Goal: Task Accomplishment & Management: Manage account settings

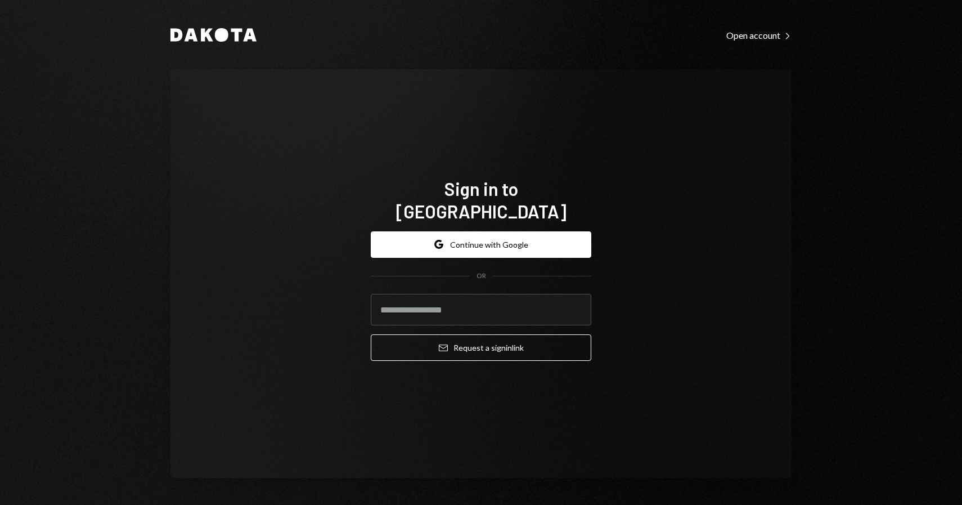
type input "**********"
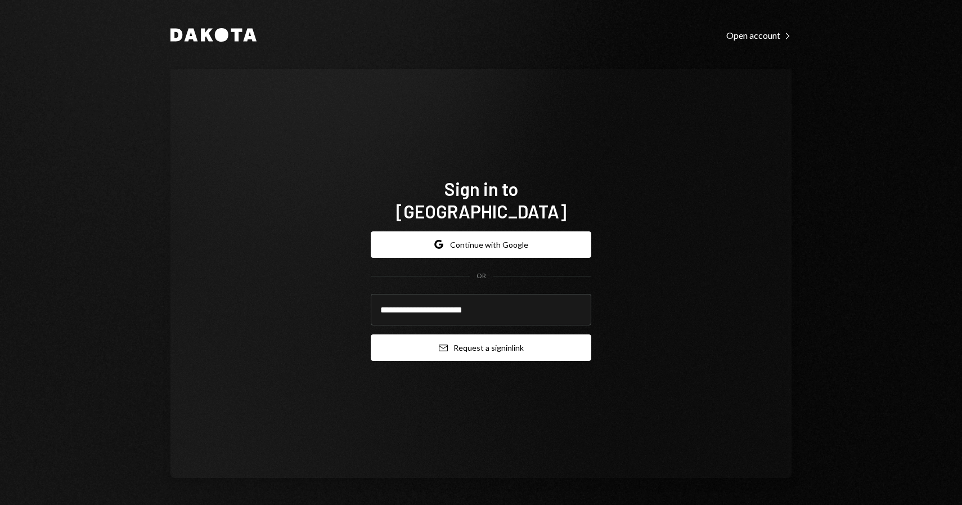
click at [474, 339] on button "Email Request a sign in link" at bounding box center [481, 347] width 221 height 26
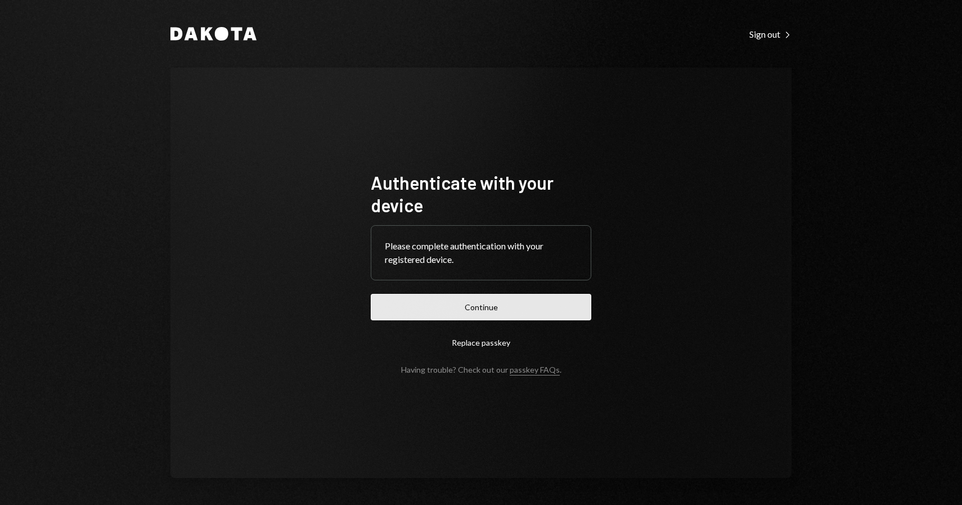
click at [492, 309] on button "Continue" at bounding box center [481, 307] width 221 height 26
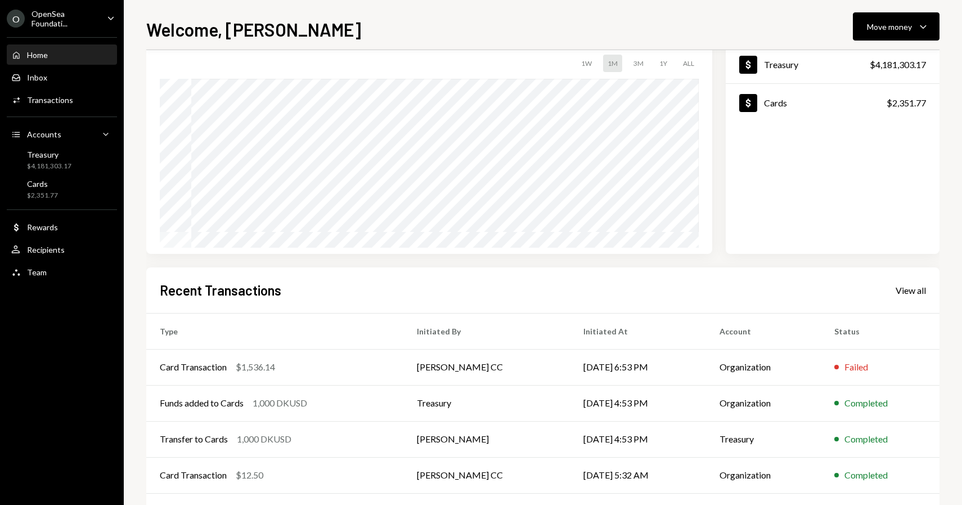
scroll to position [74, 0]
click at [127, 303] on div "Welcome, [PERSON_NAME] Move money Caret Down $ 4,183,654.94 Total Graph Account…" at bounding box center [543, 252] width 838 height 505
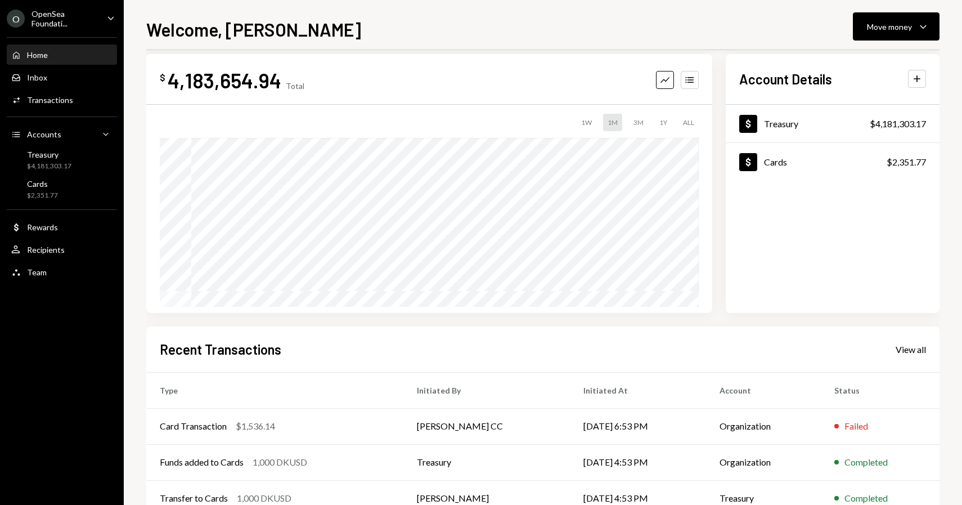
scroll to position [1, 0]
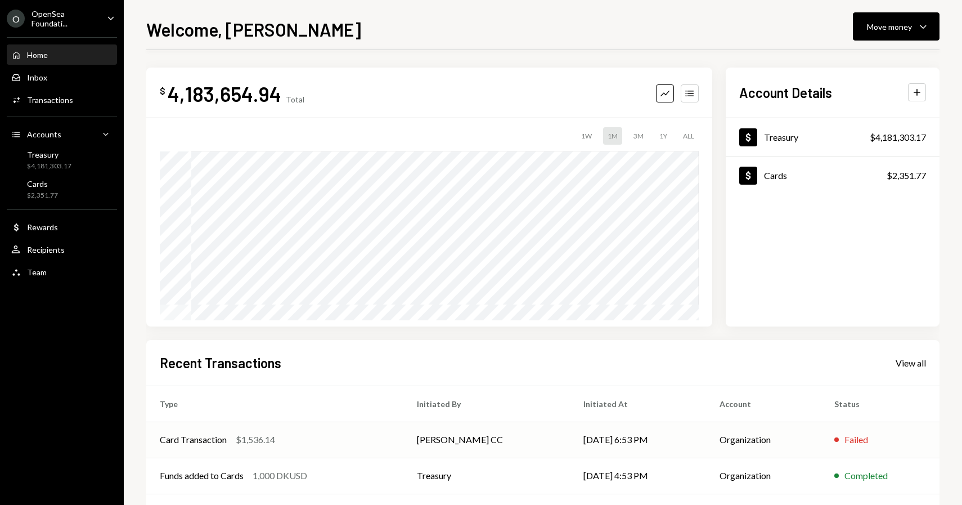
click at [472, 443] on td "[PERSON_NAME] CC" at bounding box center [486, 439] width 167 height 36
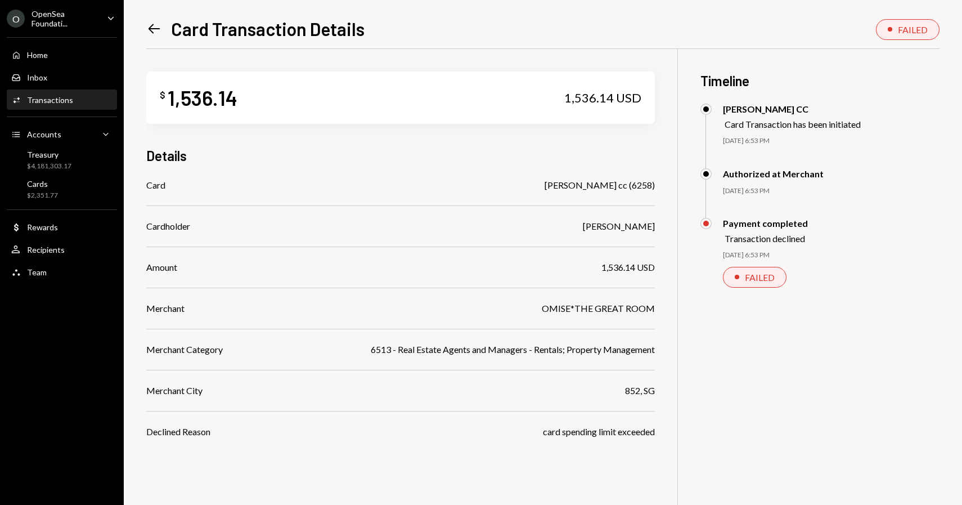
click at [152, 28] on icon "Left Arrow" at bounding box center [154, 29] width 16 height 16
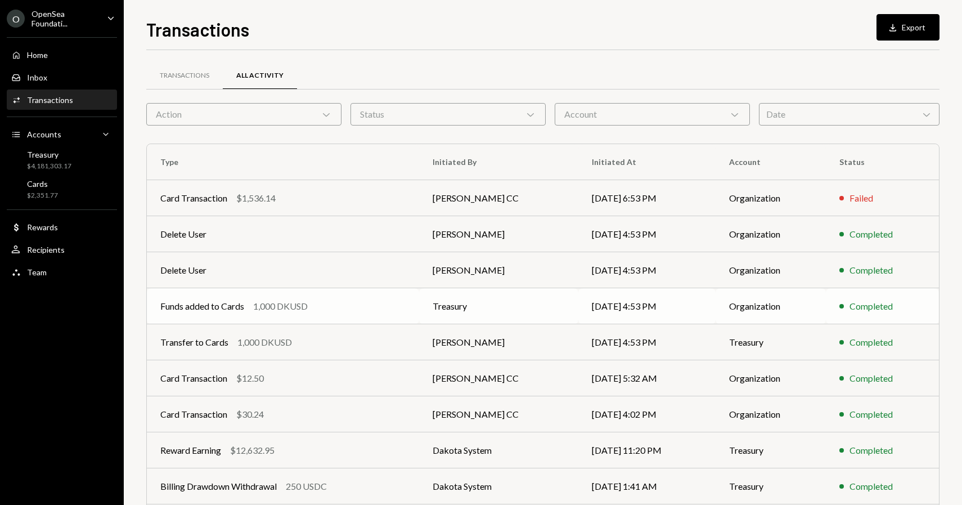
click at [368, 308] on div "Funds added to Cards 1,000 DKUSD" at bounding box center [282, 306] width 245 height 14
